Goal: Obtain resource: Obtain resource

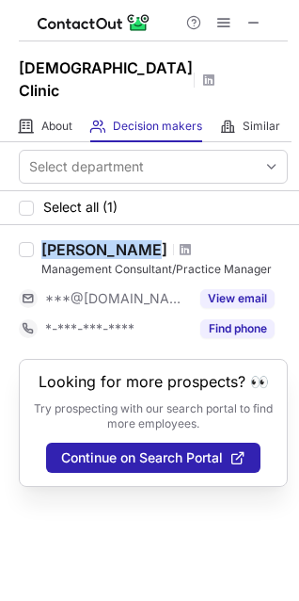
drag, startPoint x: 42, startPoint y: 226, endPoint x: 133, endPoint y: 228, distance: 90.4
click at [133, 240] on div "Nicolas Leon" at bounding box center [104, 249] width 126 height 19
copy div "Nicolas Leon"
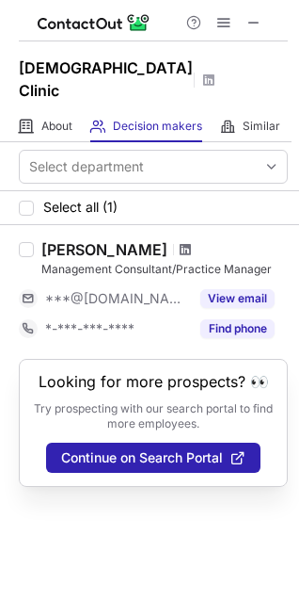
click at [180, 242] on span at bounding box center [185, 249] width 11 height 15
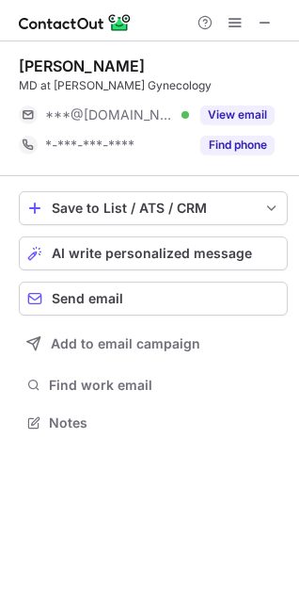
scroll to position [409, 299]
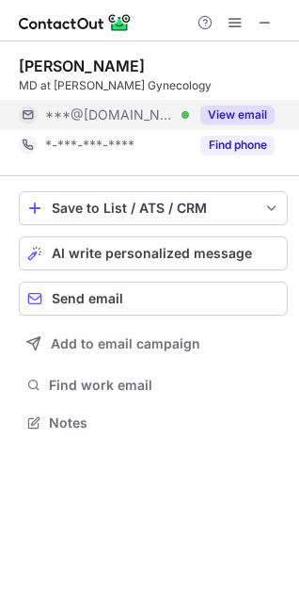
click at [236, 110] on button "View email" at bounding box center [238, 114] width 74 height 19
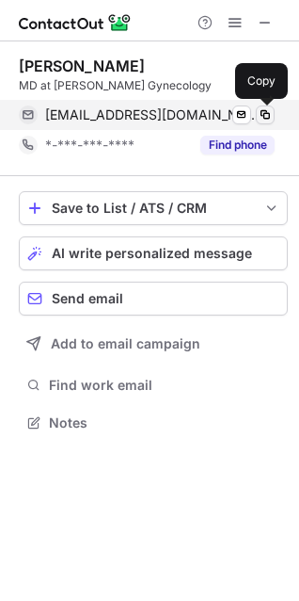
click at [263, 117] on span at bounding box center [265, 114] width 15 height 15
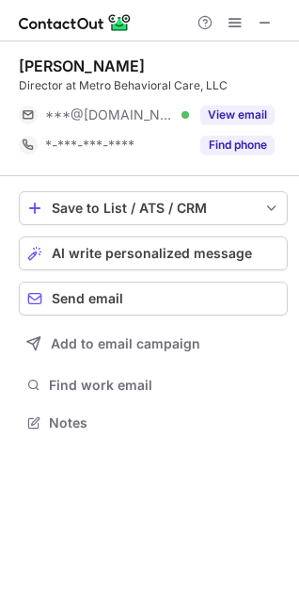
scroll to position [409, 299]
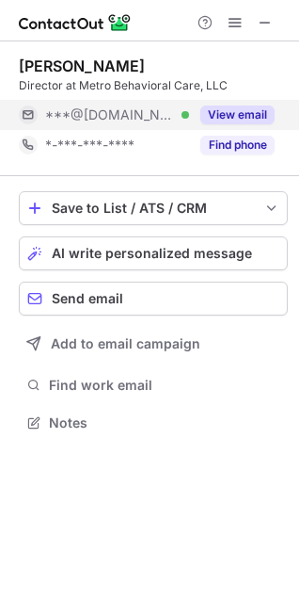
click at [249, 120] on button "View email" at bounding box center [238, 114] width 74 height 19
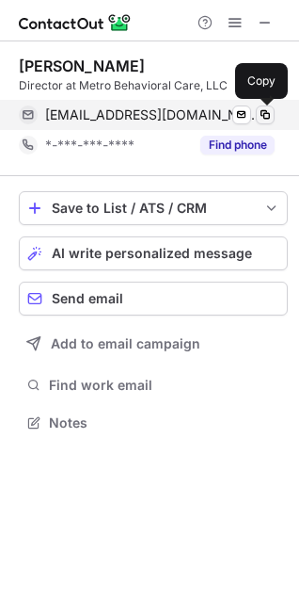
click at [265, 114] on span at bounding box center [265, 114] width 15 height 15
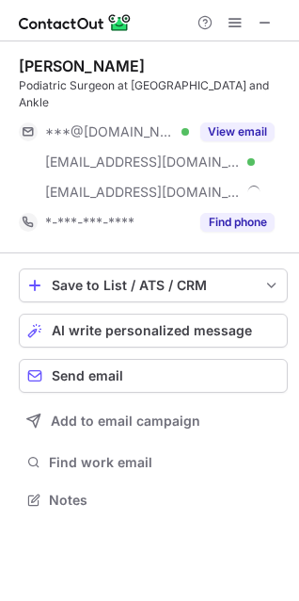
scroll to position [487, 299]
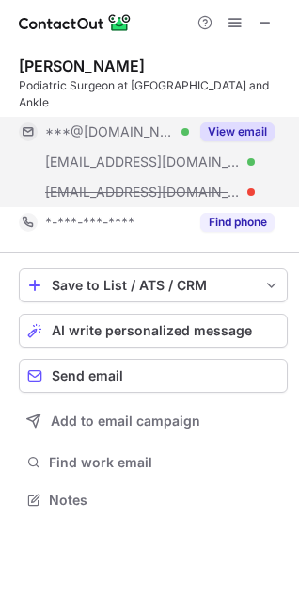
click at [251, 132] on button "View email" at bounding box center [238, 131] width 74 height 19
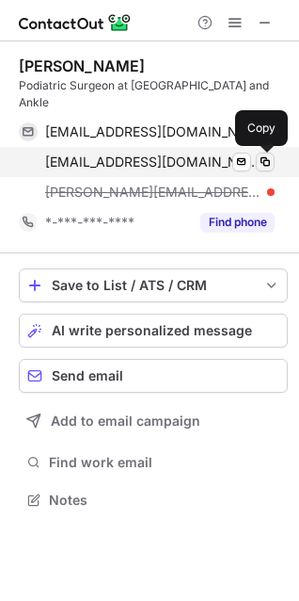
click at [266, 164] on span at bounding box center [265, 161] width 15 height 15
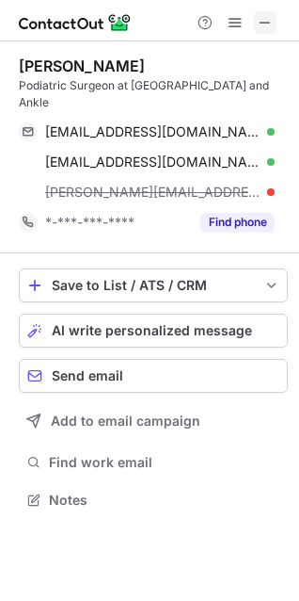
click at [264, 28] on span at bounding box center [265, 22] width 15 height 15
